Goal: Transaction & Acquisition: Purchase product/service

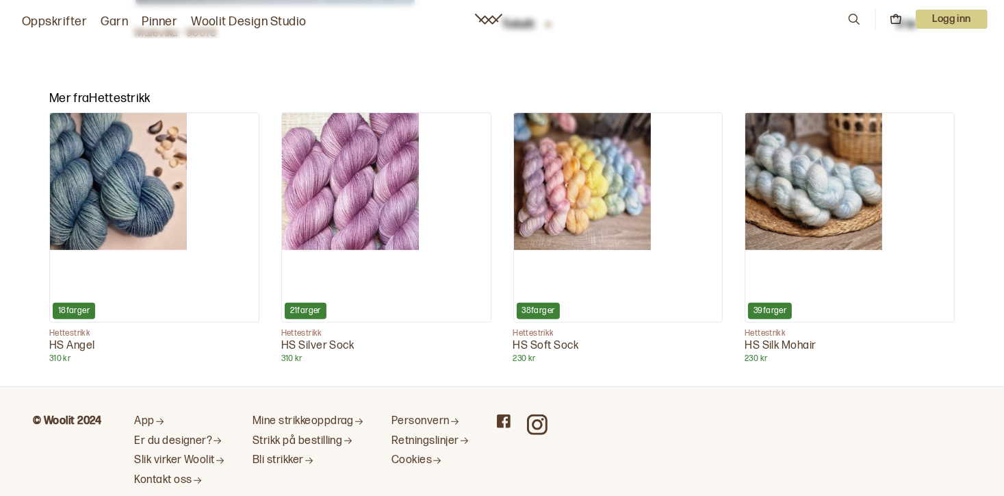
scroll to position [649, 0]
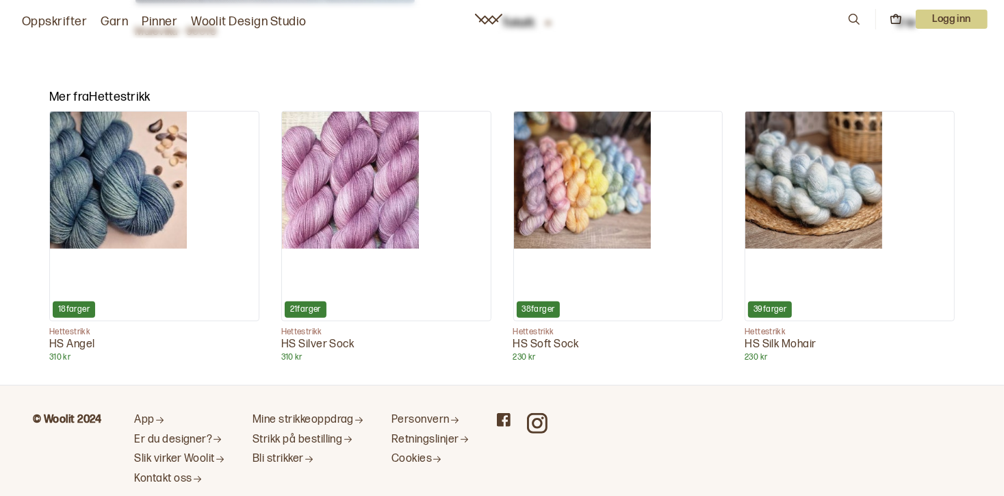
click at [123, 208] on img at bounding box center [118, 180] width 137 height 137
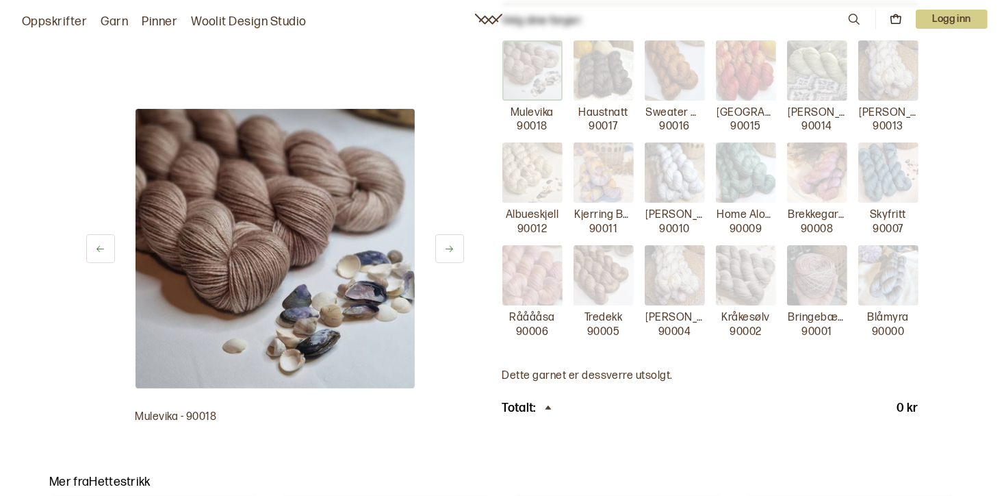
scroll to position [283, 0]
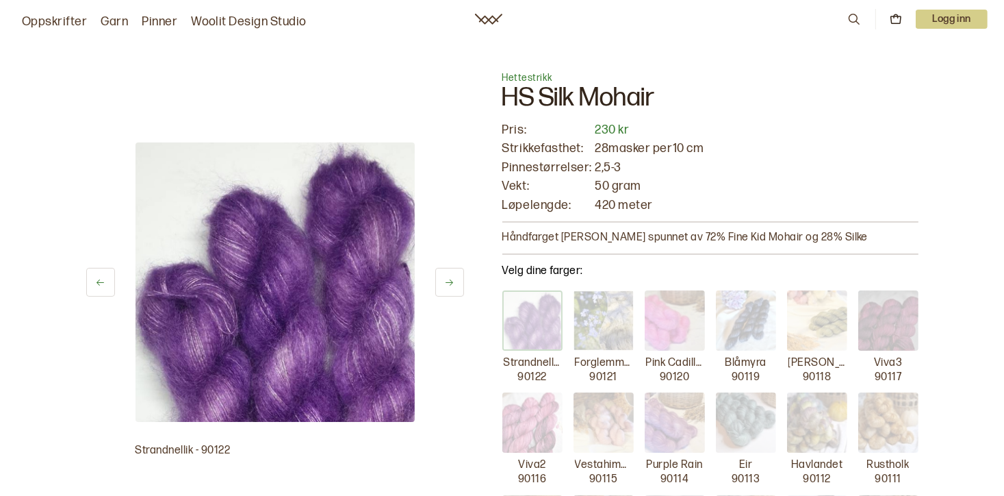
click at [804, 381] on p "90118" at bounding box center [817, 377] width 28 height 14
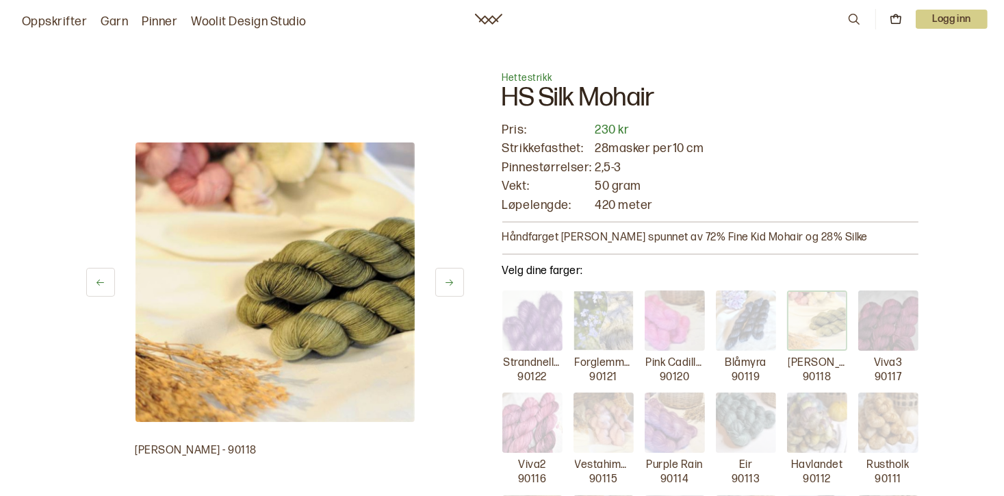
click at [748, 339] on img at bounding box center [746, 320] width 60 height 60
